Goal: Find specific page/section: Find specific page/section

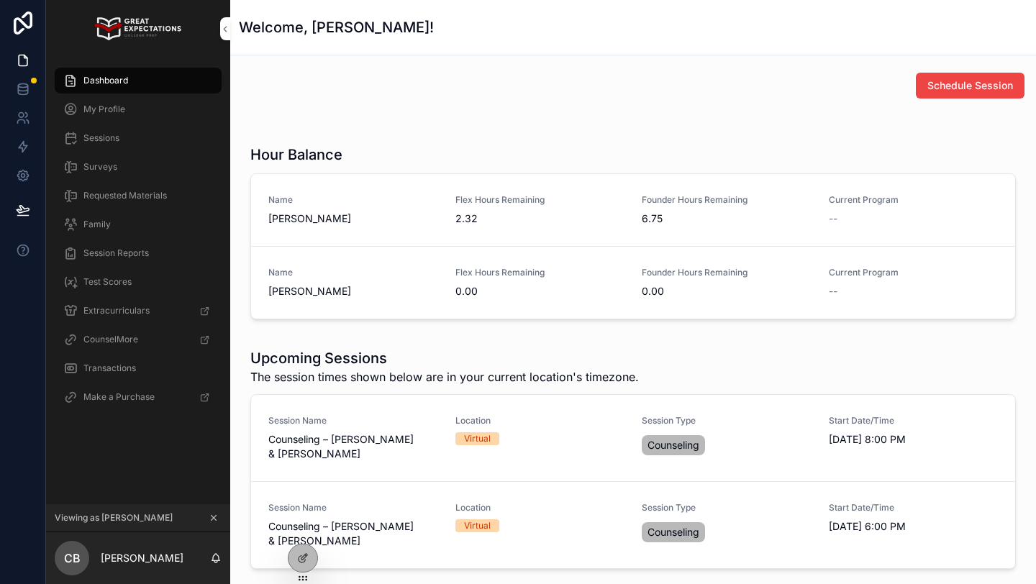
click at [0, 0] on icon at bounding box center [0, 0] width 0 height 0
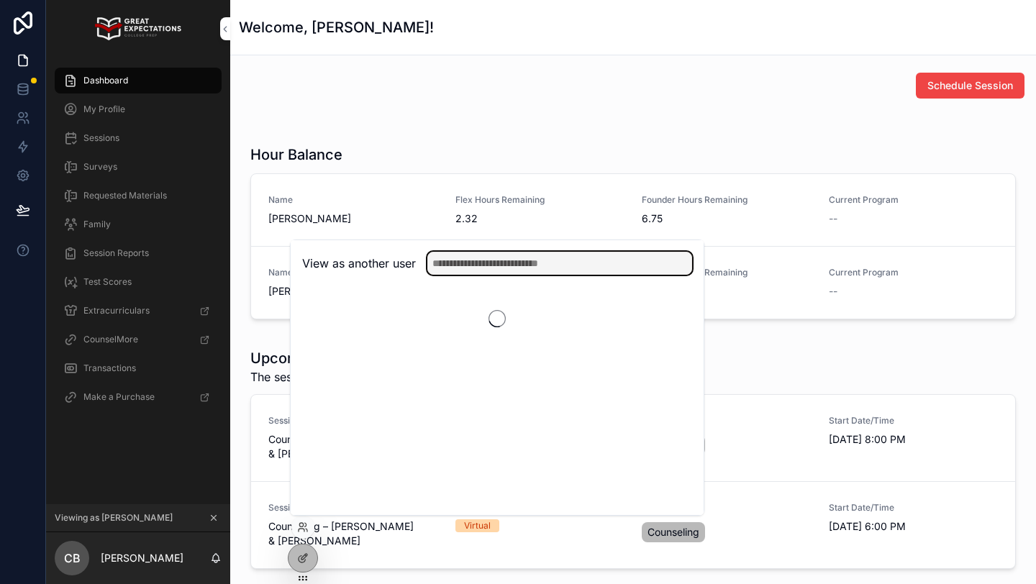
click at [475, 265] on input "text" at bounding box center [559, 263] width 265 height 23
type input "******"
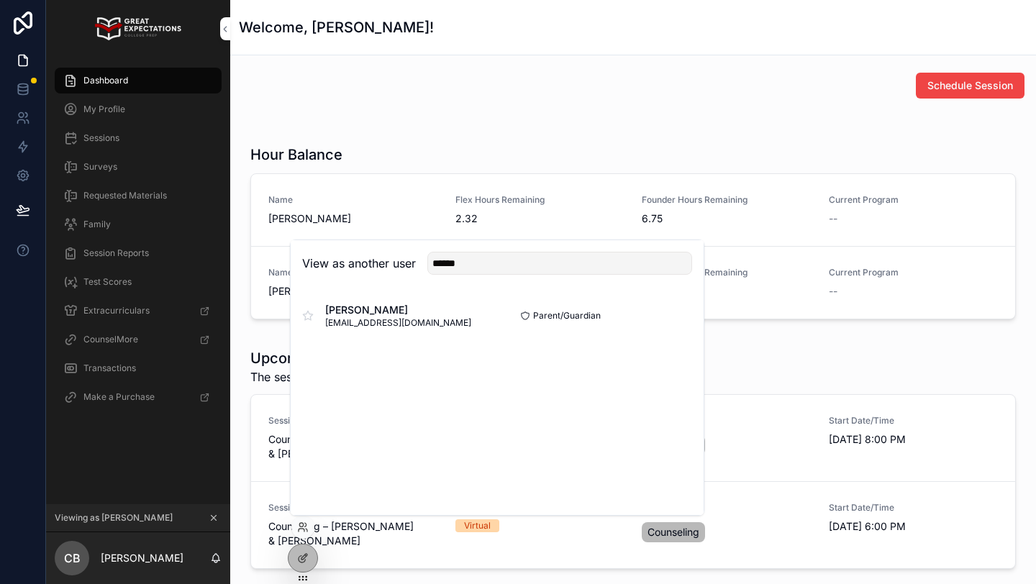
click at [0, 0] on button "Select" at bounding box center [0, 0] width 0 height 0
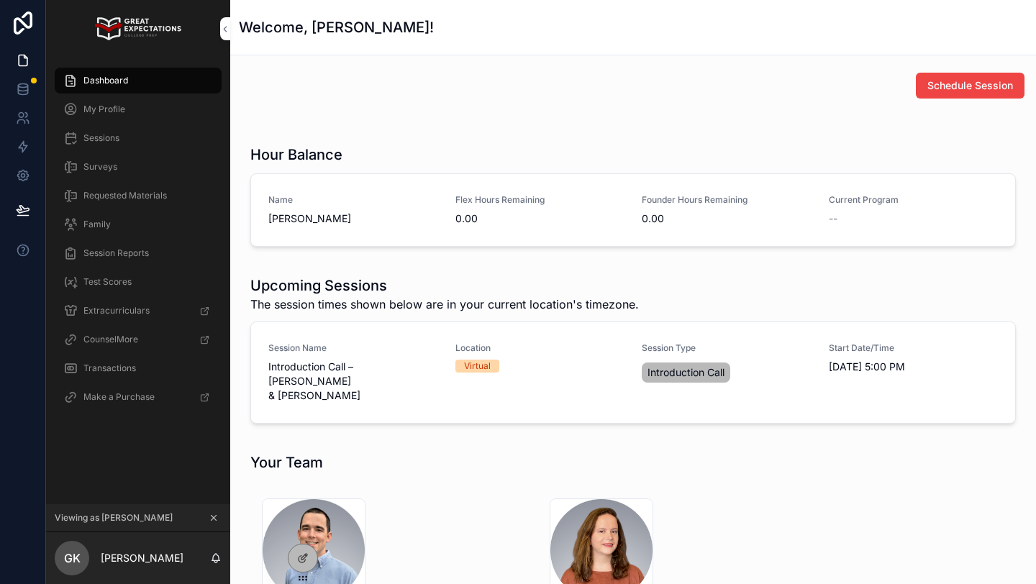
click at [214, 516] on icon "scrollable content" at bounding box center [213, 518] width 5 height 5
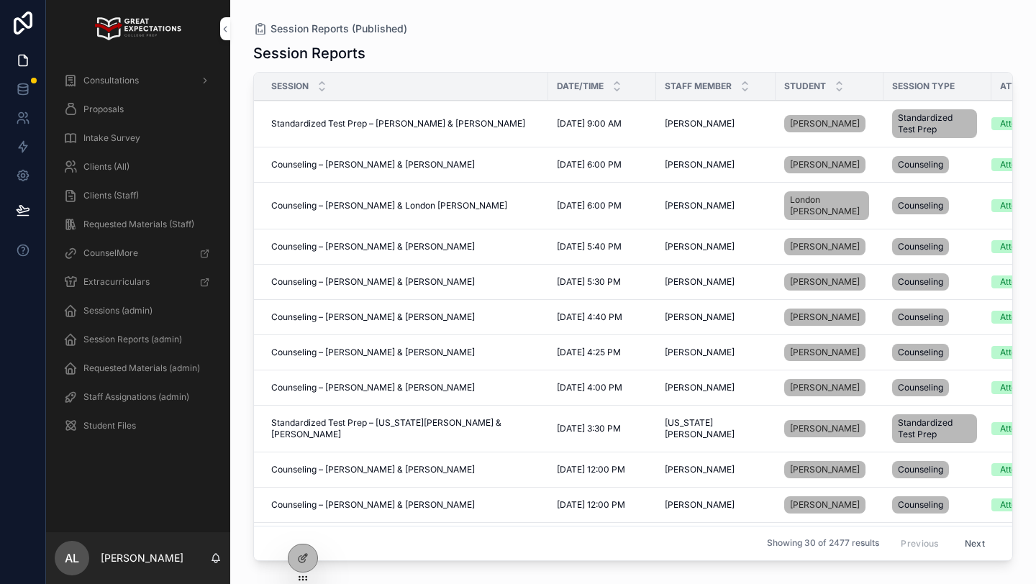
click at [0, 0] on icon at bounding box center [0, 0] width 0 height 0
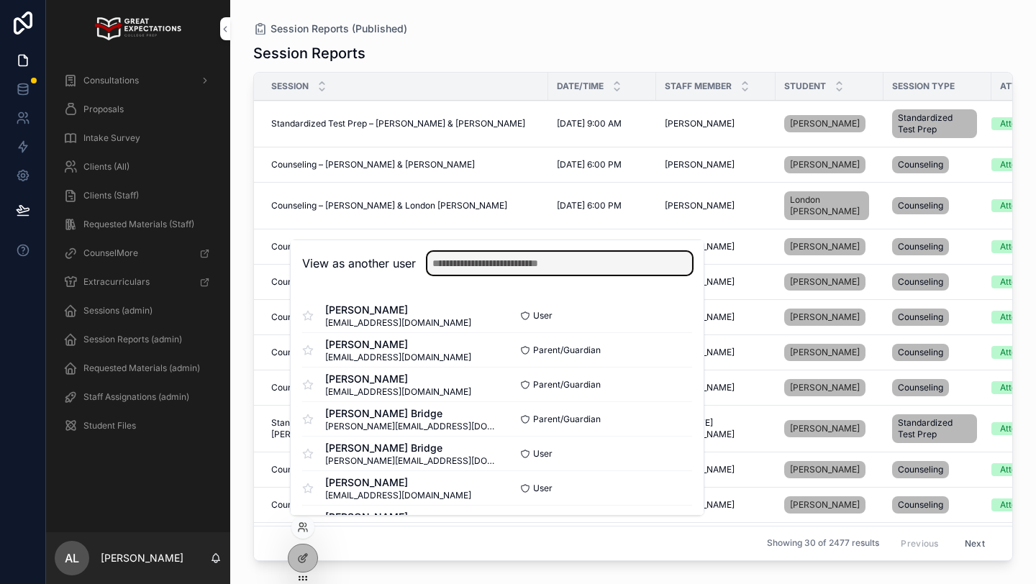
click at [458, 263] on input "text" at bounding box center [559, 263] width 265 height 23
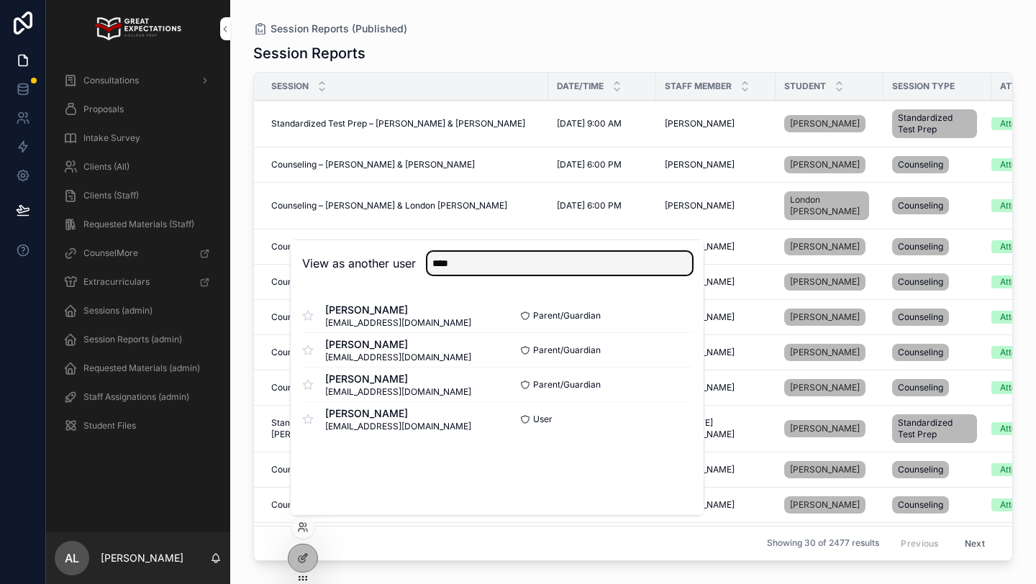
type input "****"
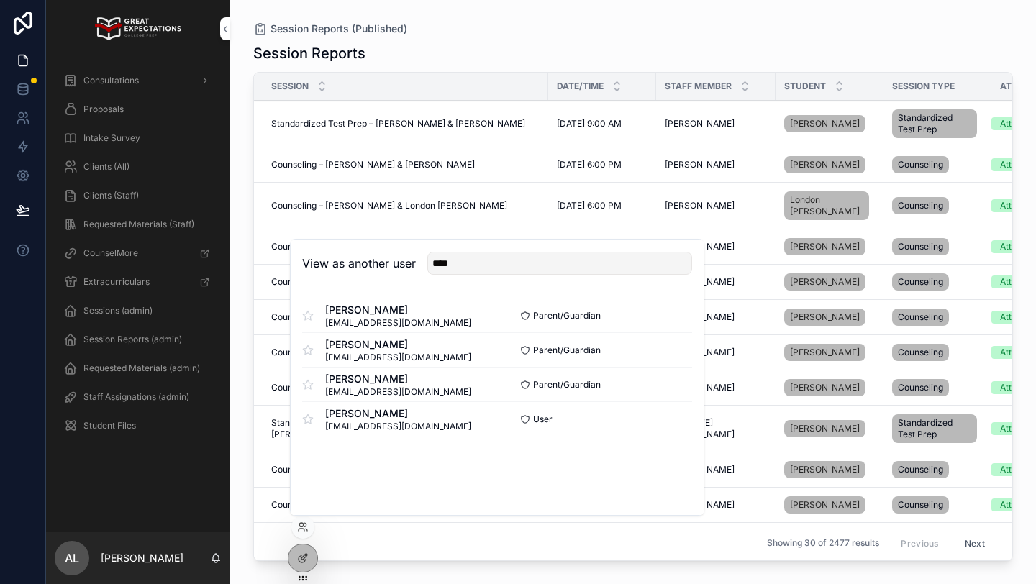
click at [0, 0] on button "Select" at bounding box center [0, 0] width 0 height 0
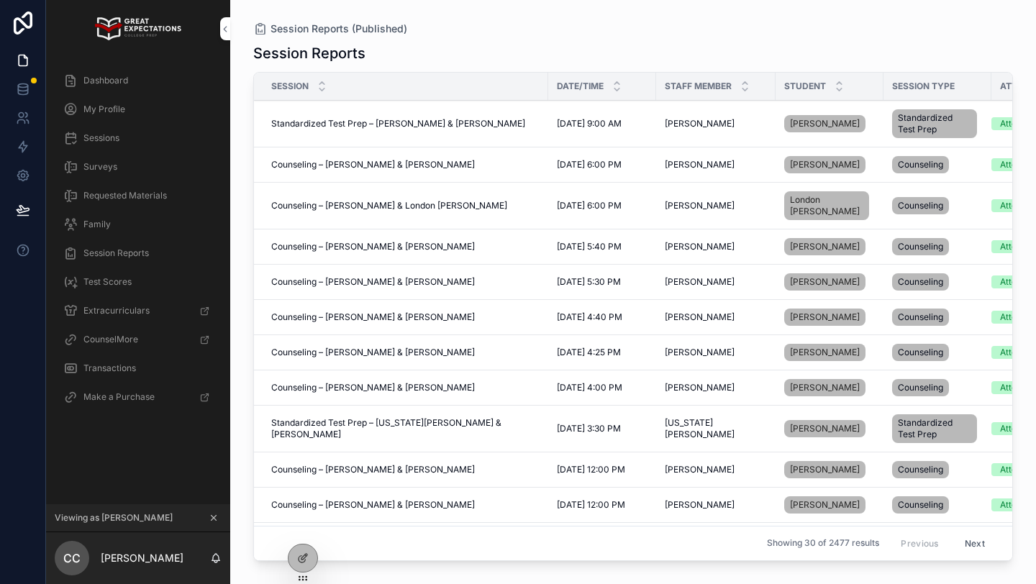
click at [120, 85] on span "Dashboard" at bounding box center [105, 81] width 45 height 12
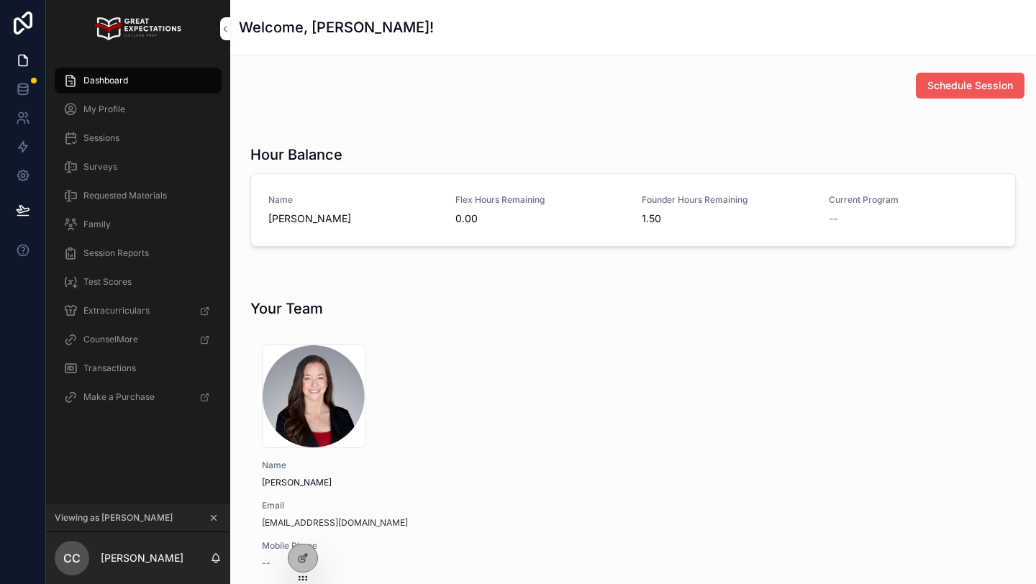
click at [949, 85] on span "Schedule Session" at bounding box center [970, 85] width 86 height 14
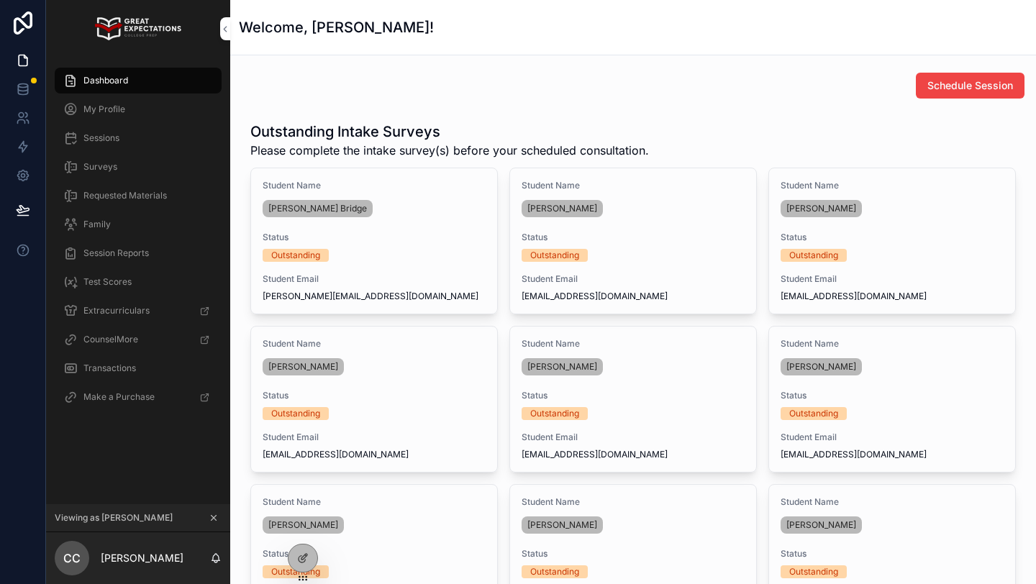
click at [117, 77] on span "Dashboard" at bounding box center [105, 81] width 45 height 12
click at [150, 117] on div "My Profile" at bounding box center [138, 109] width 150 height 23
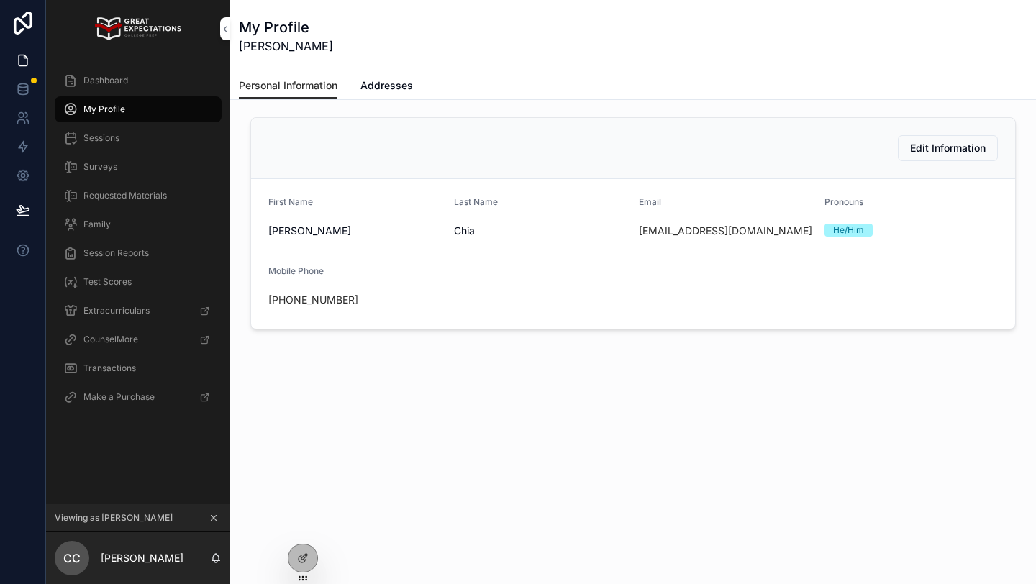
click at [117, 222] on div "Family" at bounding box center [138, 224] width 150 height 23
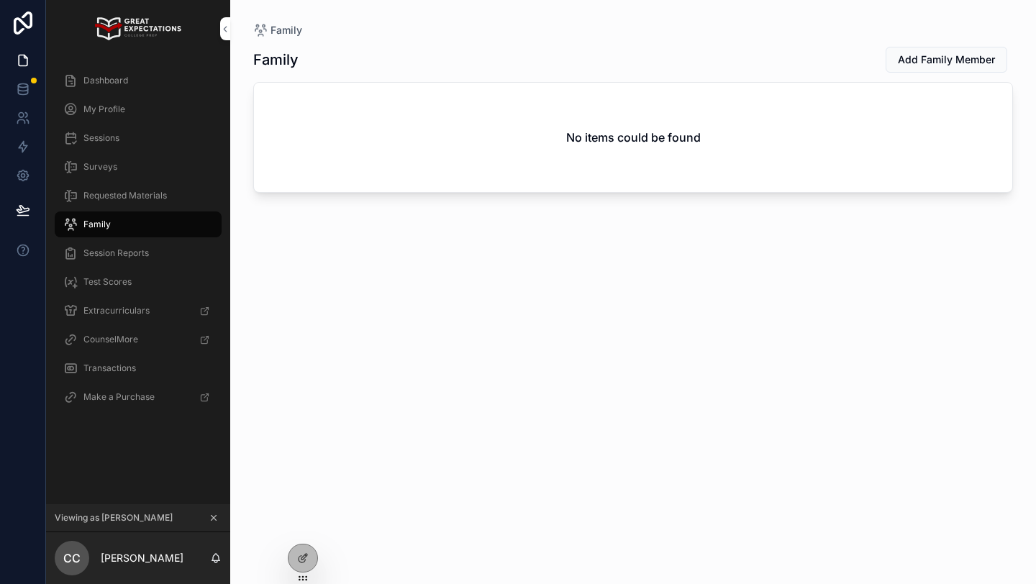
click at [126, 80] on span "Dashboard" at bounding box center [105, 81] width 45 height 12
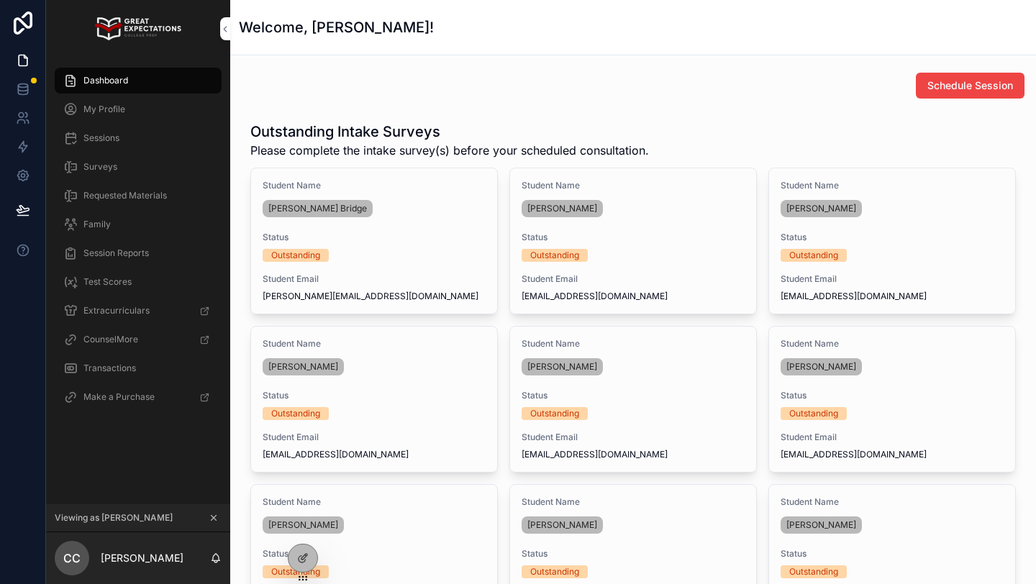
click at [211, 514] on icon "scrollable content" at bounding box center [214, 518] width 10 height 10
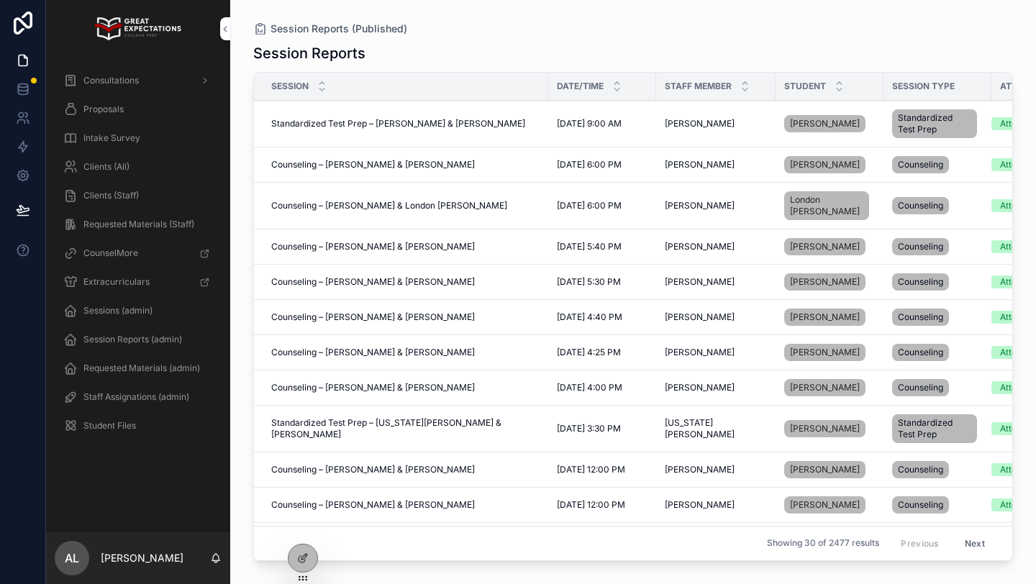
click at [0, 0] on icon at bounding box center [0, 0] width 0 height 0
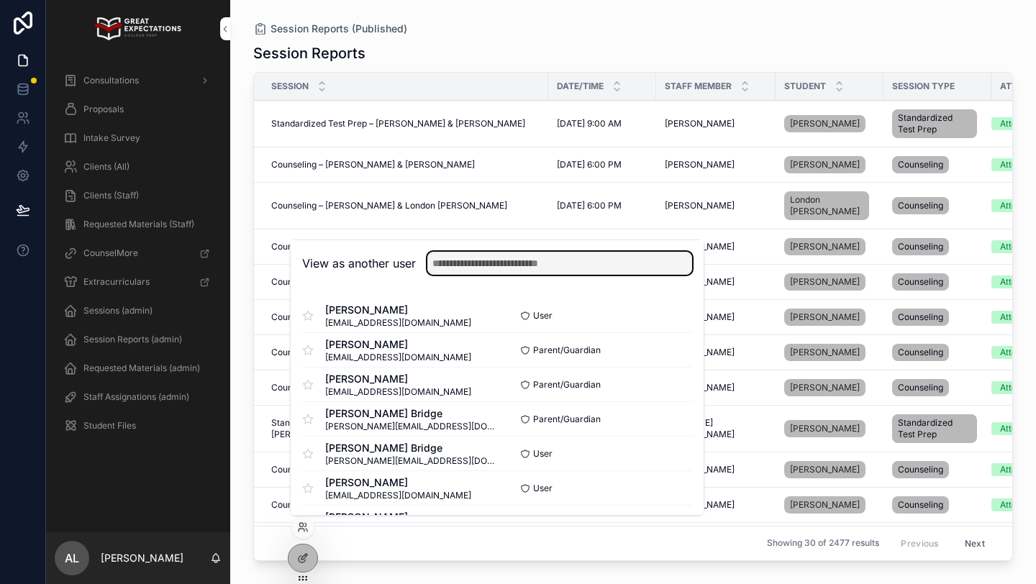
click at [466, 263] on input "text" at bounding box center [559, 263] width 265 height 23
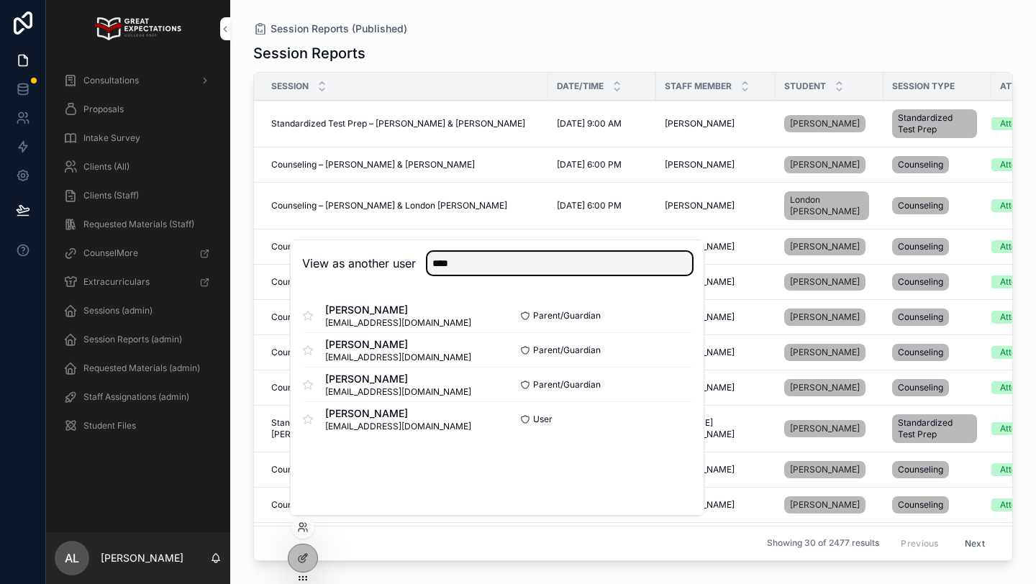
type input "****"
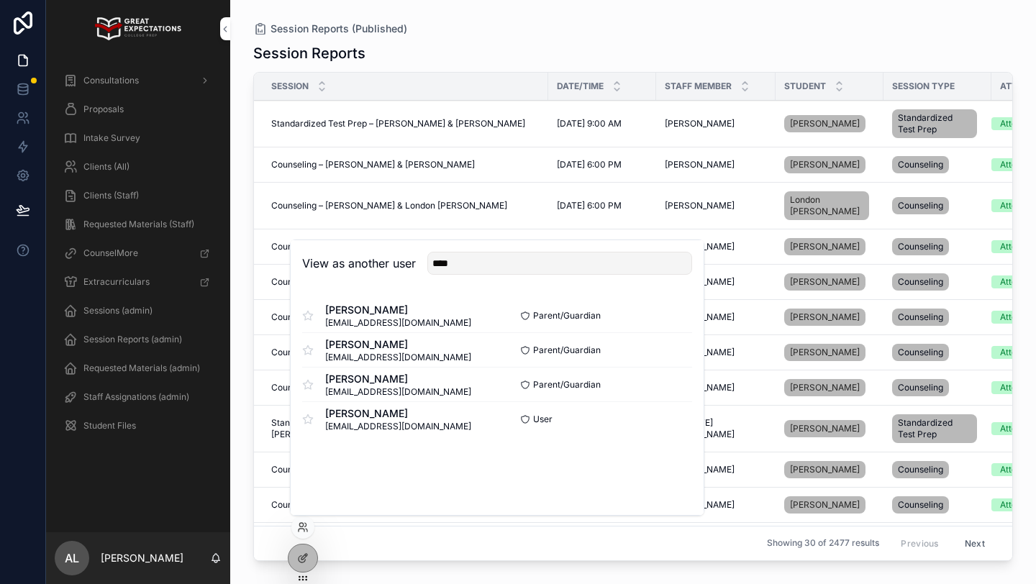
click at [0, 0] on button "Select" at bounding box center [0, 0] width 0 height 0
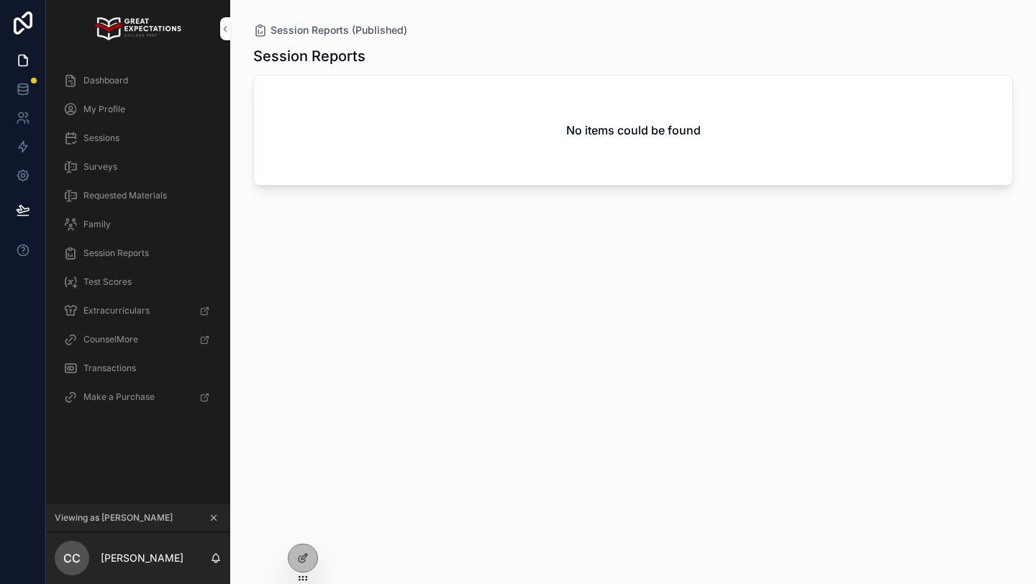
click at [128, 74] on div "Dashboard" at bounding box center [138, 80] width 150 height 23
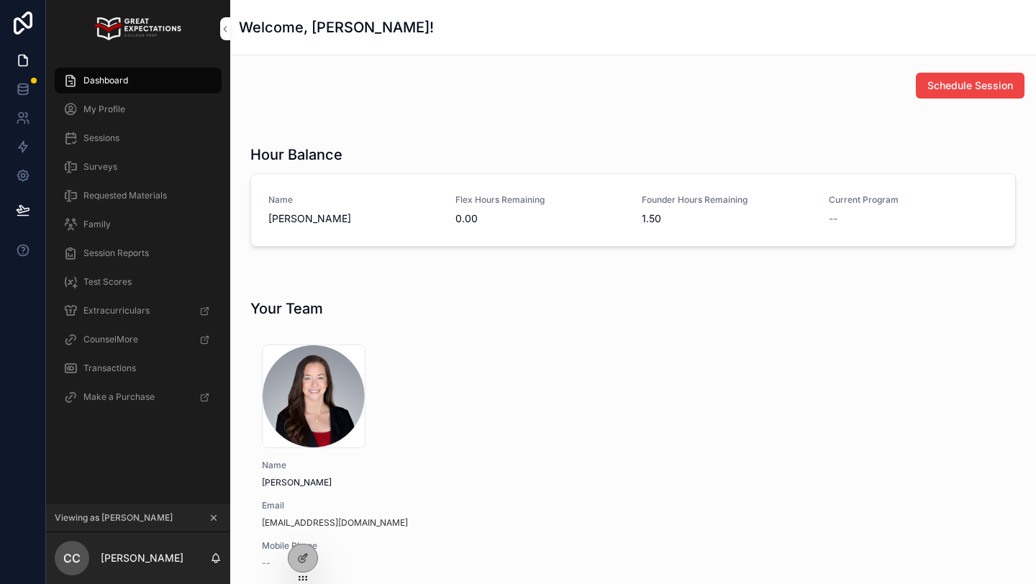
click at [116, 221] on div "Family" at bounding box center [138, 224] width 150 height 23
